Goal: Task Accomplishment & Management: Manage account settings

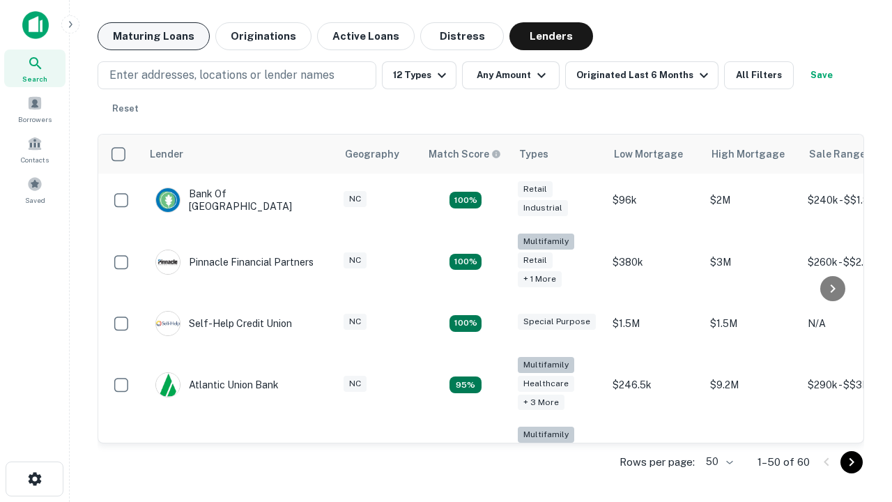
click at [153, 36] on button "Maturing Loans" at bounding box center [154, 36] width 112 height 28
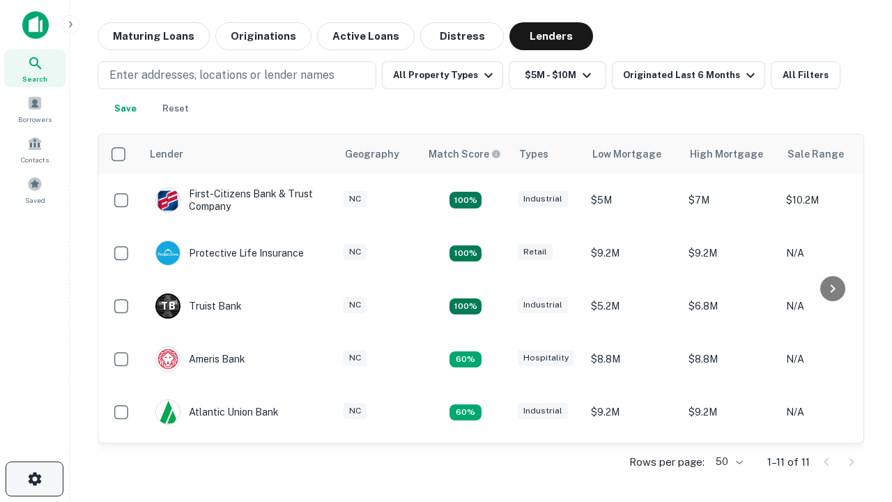
click at [34, 479] on icon "button" at bounding box center [34, 478] width 17 height 17
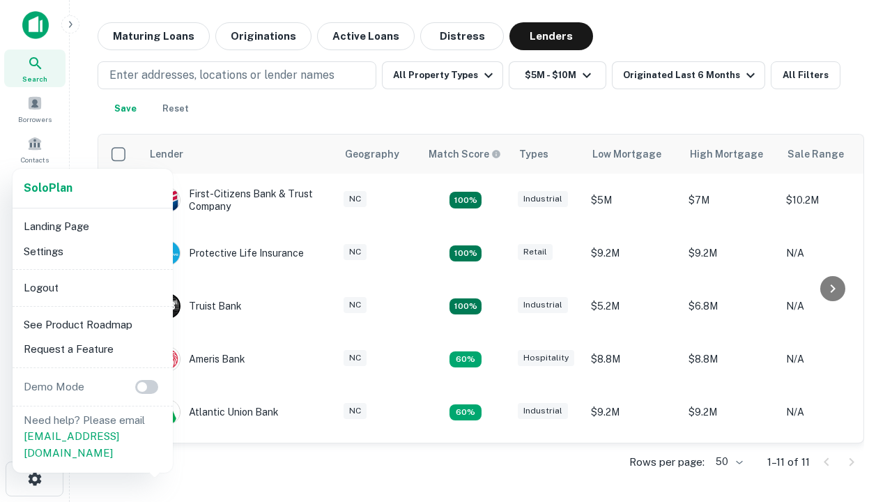
click at [92, 287] on li "Logout" at bounding box center [92, 287] width 149 height 25
